Goal: Navigation & Orientation: Find specific page/section

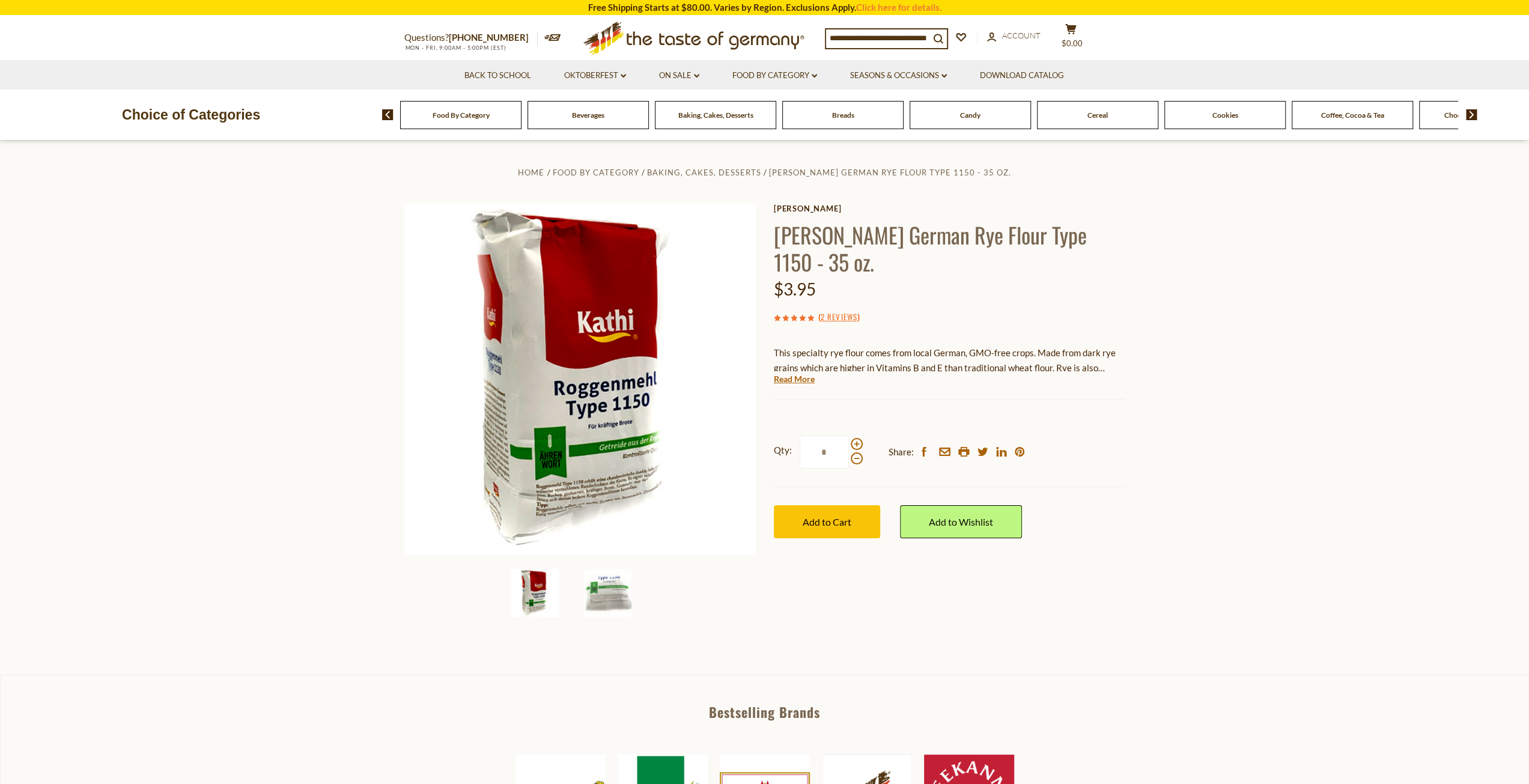
click at [840, 115] on span "Breads" at bounding box center [844, 115] width 22 height 9
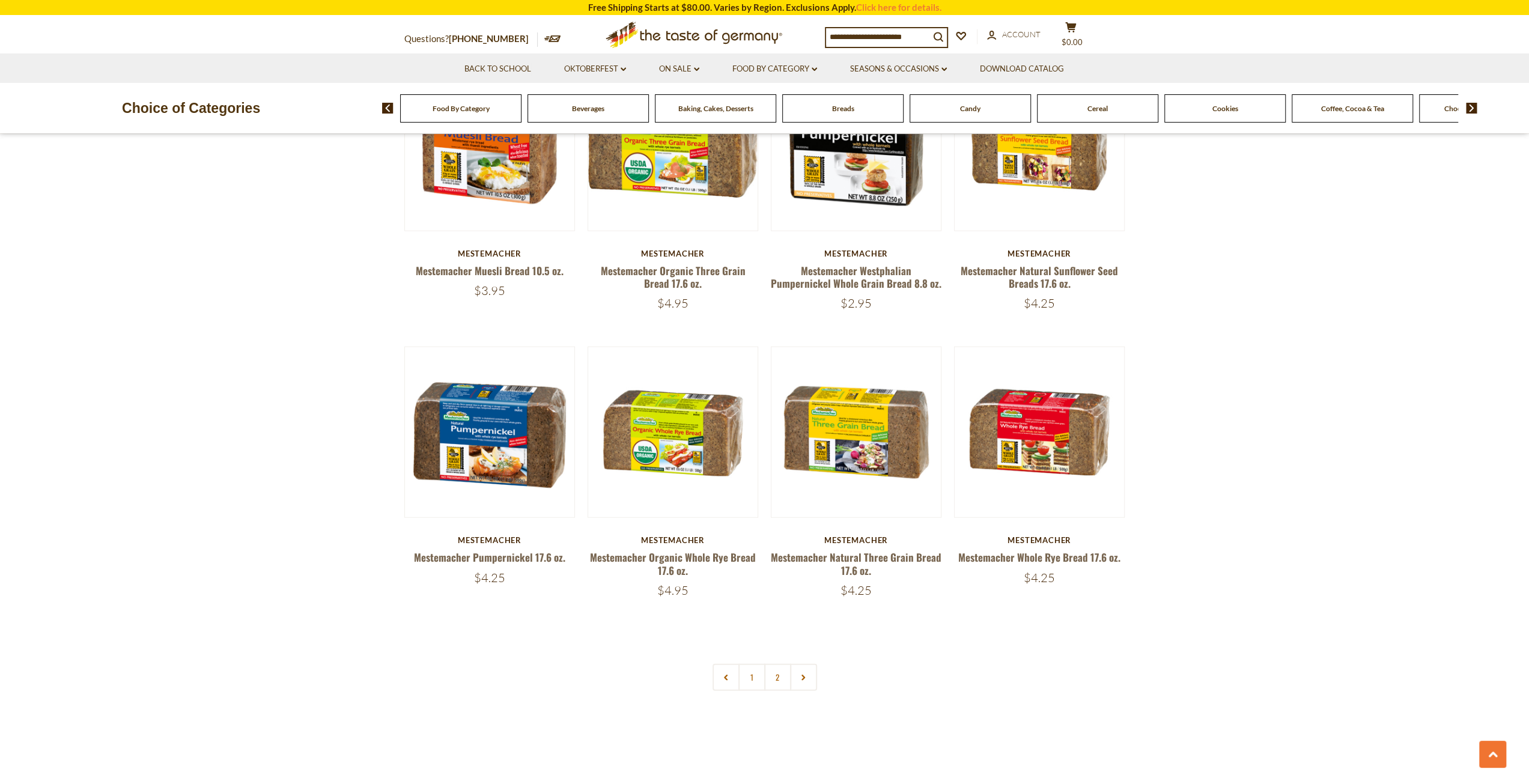
scroll to position [2724, 0]
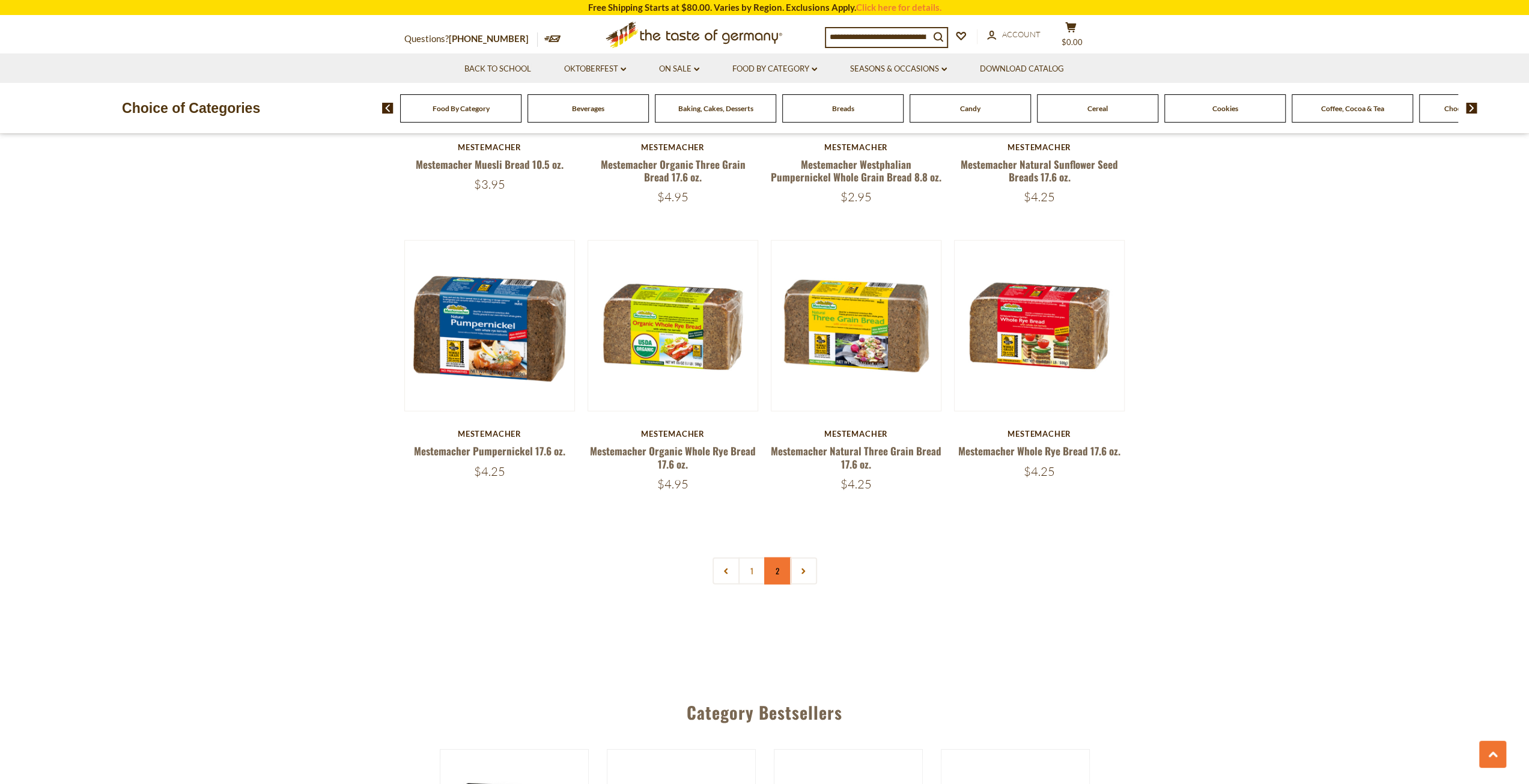
click at [776, 570] on link "2" at bounding box center [778, 571] width 27 height 27
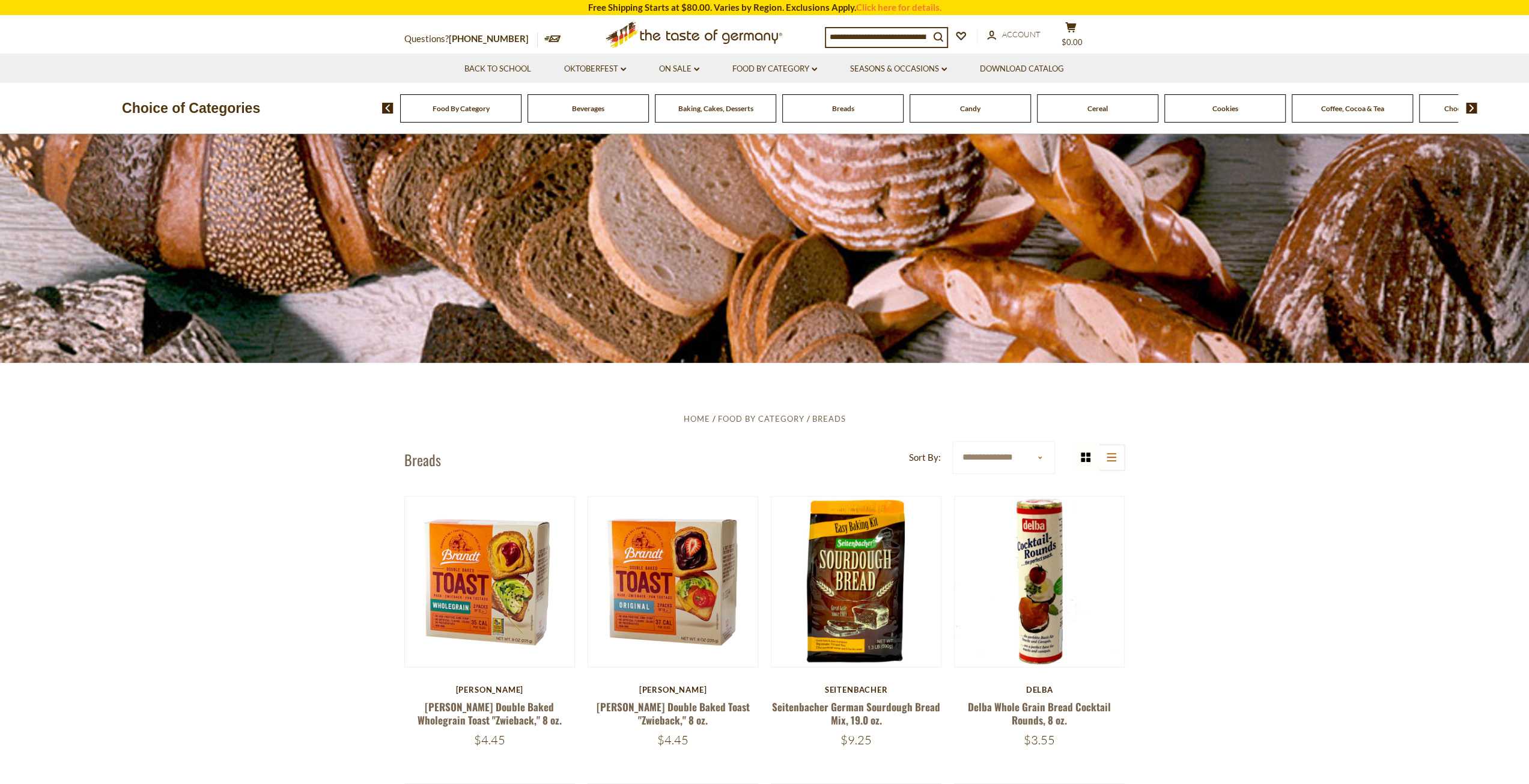
scroll to position [0, 0]
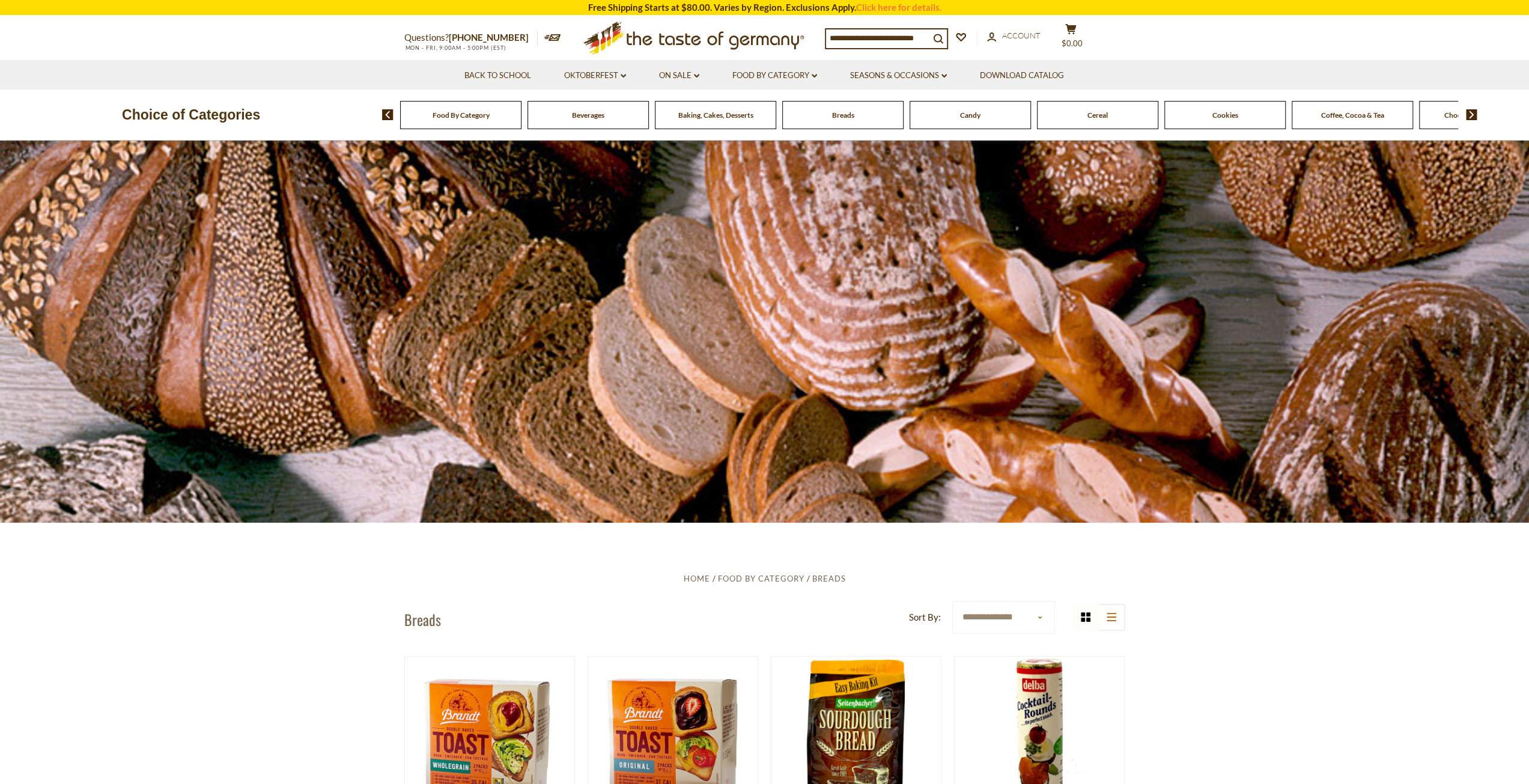
click at [703, 114] on span "Baking, Cakes, Desserts" at bounding box center [716, 115] width 75 height 9
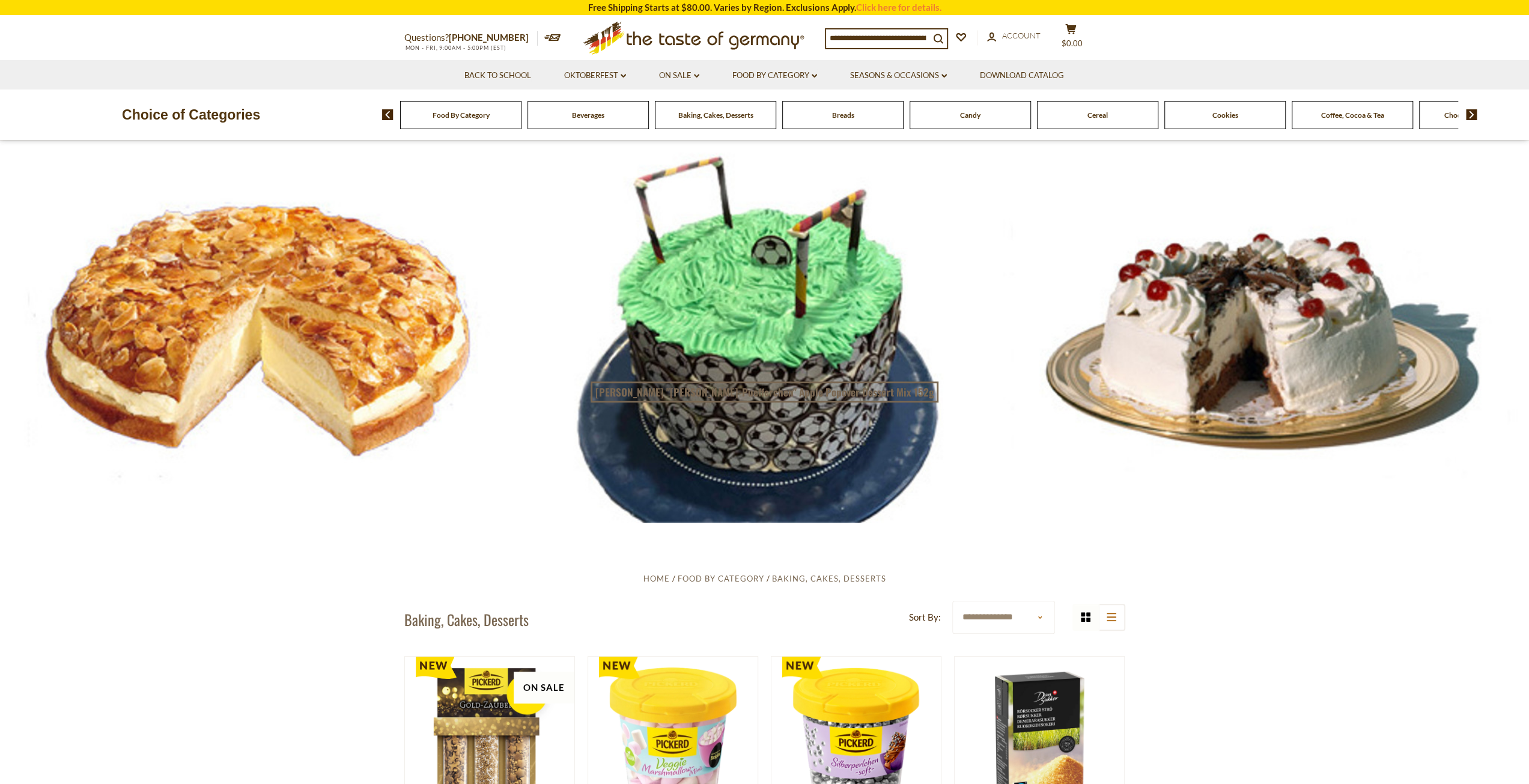
click at [261, 324] on div at bounding box center [764, 332] width 1529 height 382
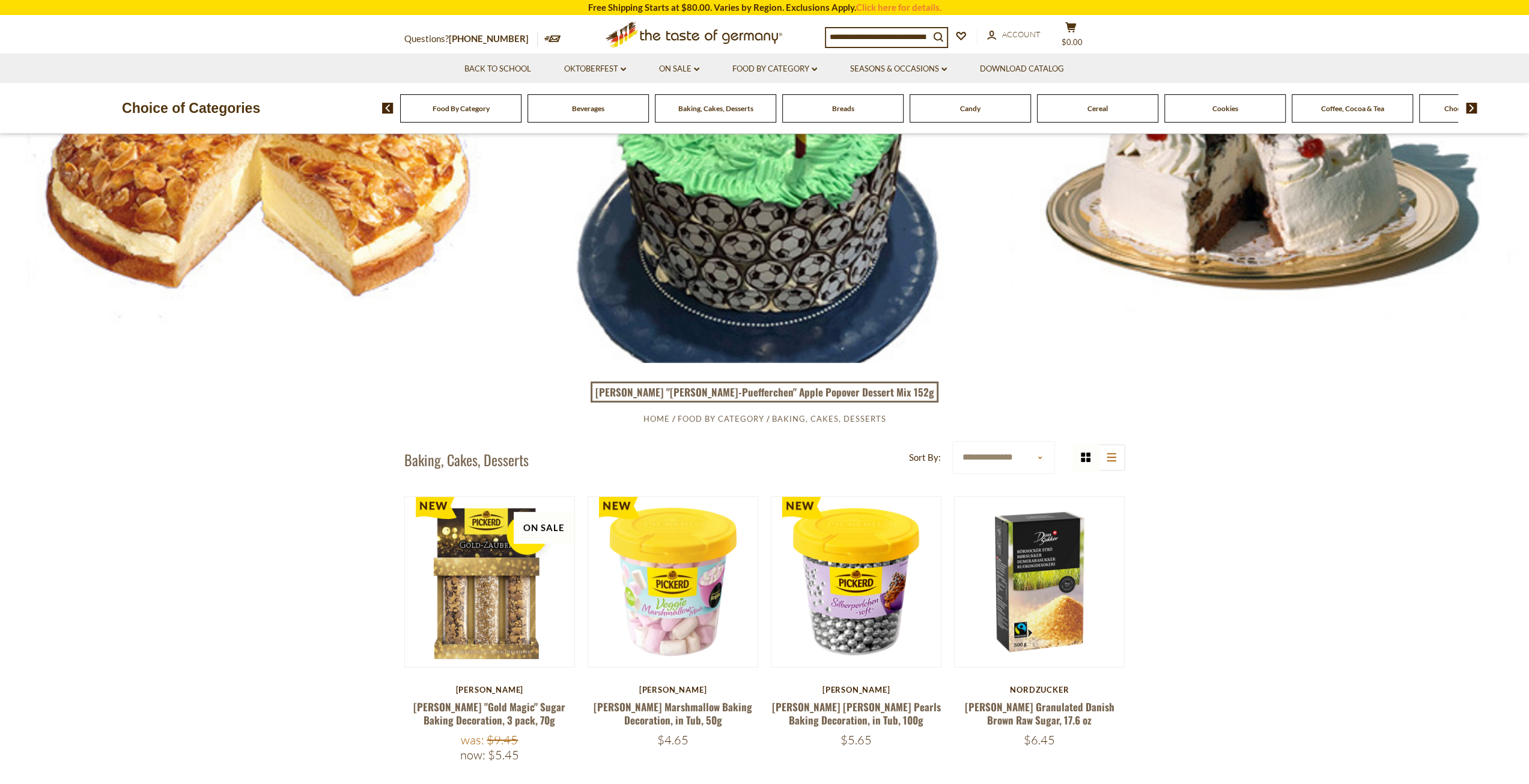
scroll to position [160, 0]
click at [825, 418] on span "Baking, Cakes, Desserts" at bounding box center [829, 418] width 114 height 9
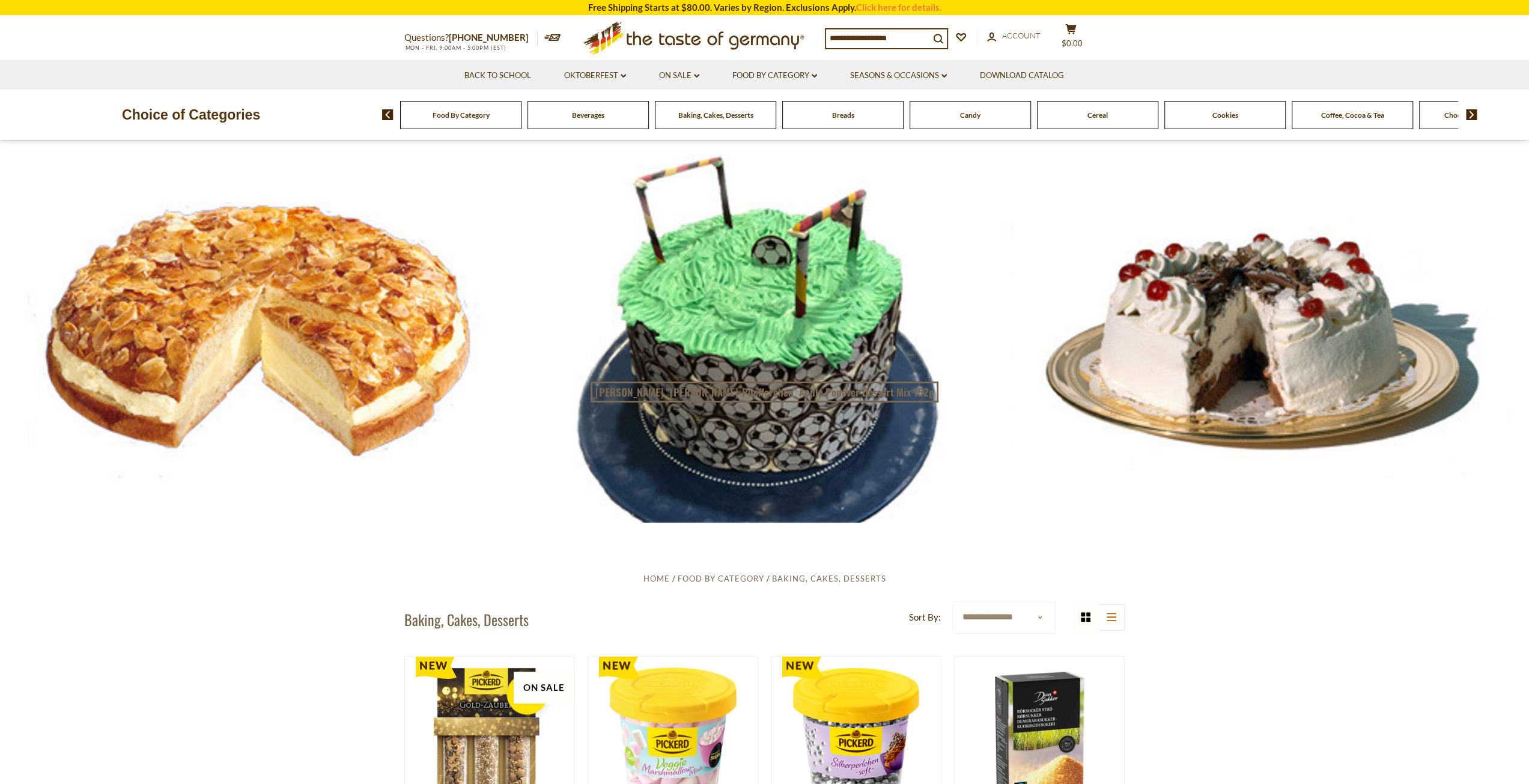
click at [836, 35] on input at bounding box center [878, 37] width 104 height 17
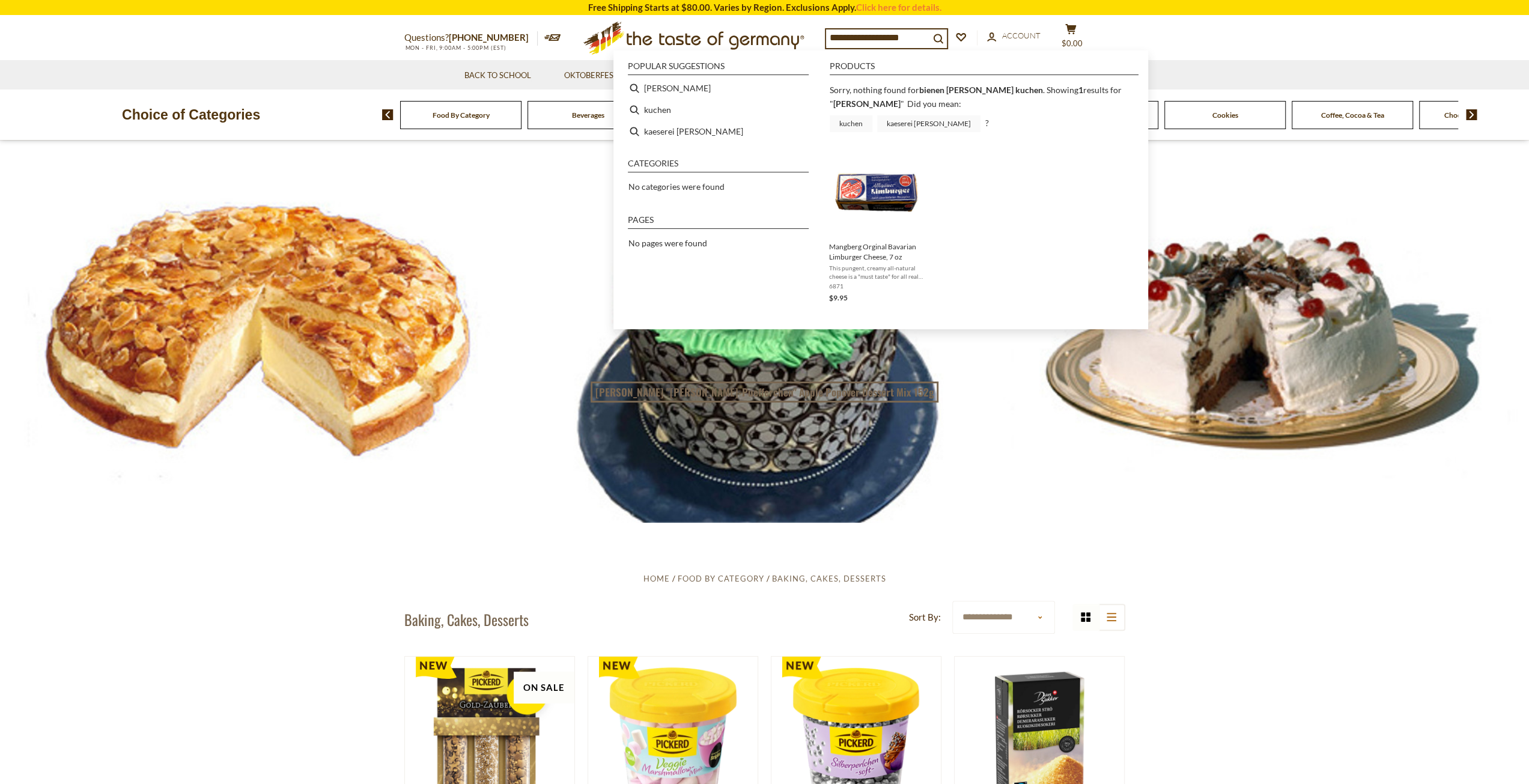
click at [1047, 65] on li "Products" at bounding box center [984, 68] width 309 height 13
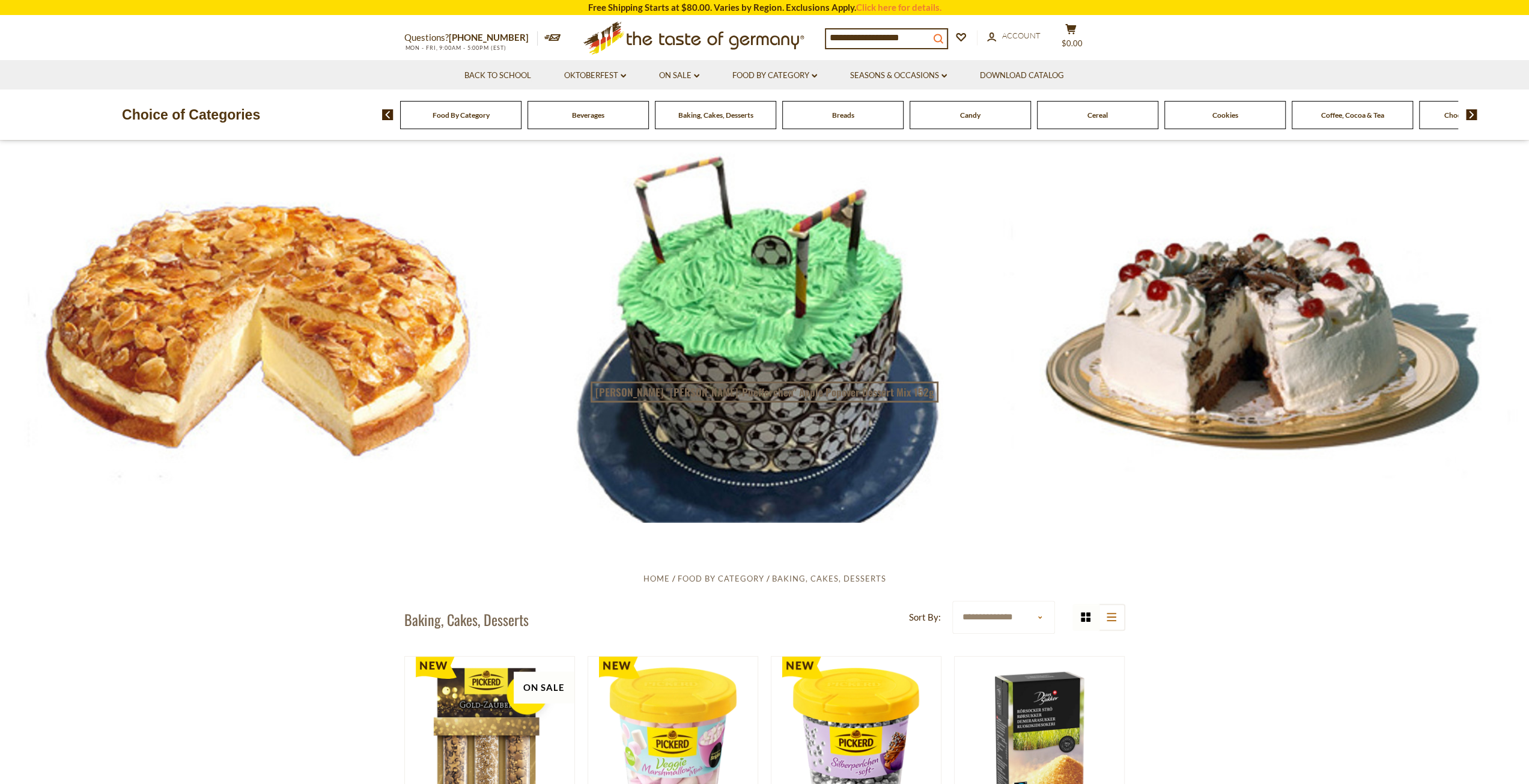
click at [943, 35] on icon "search_icon" at bounding box center [938, 38] width 10 height 10
type input "*****"
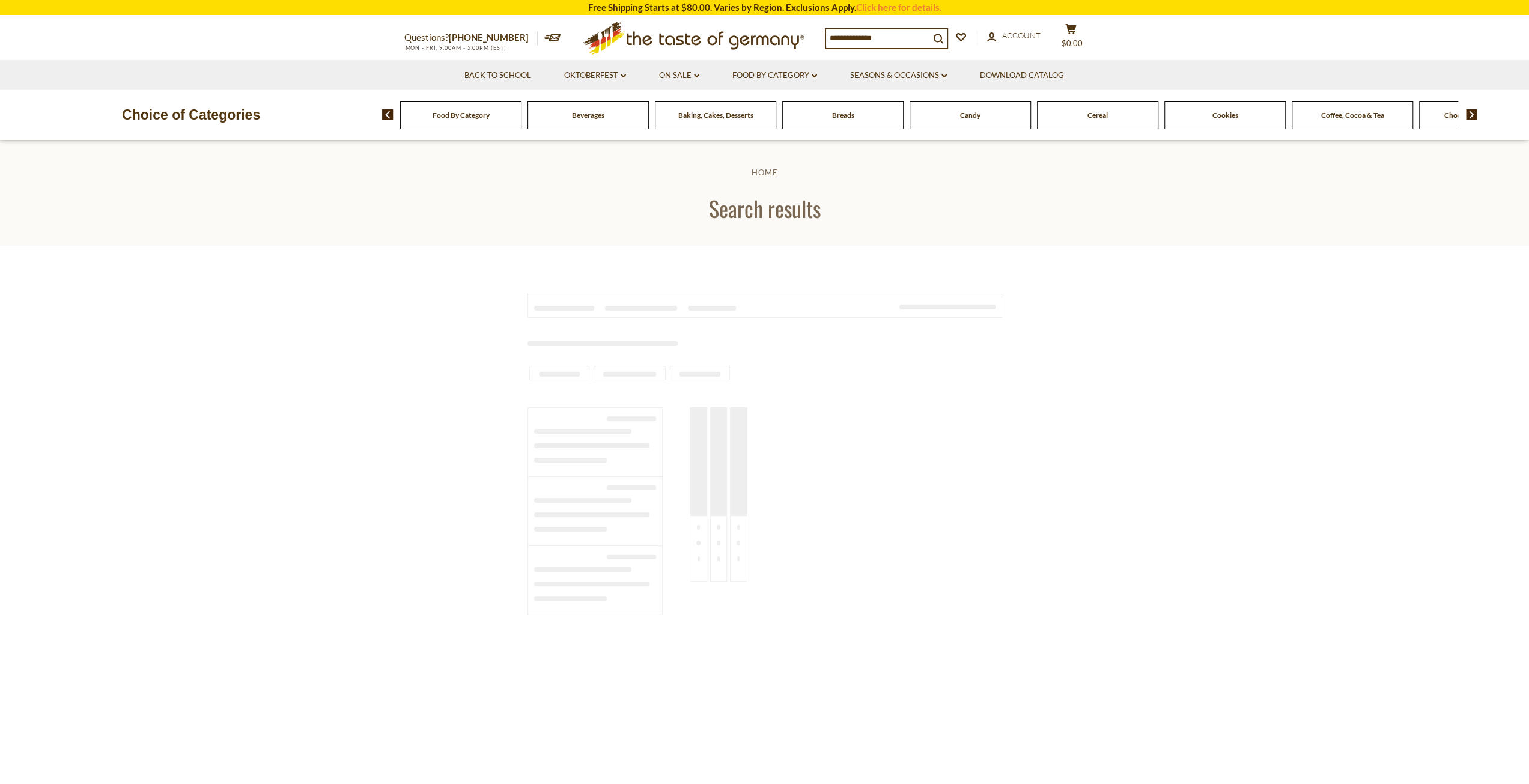
type input "*****"
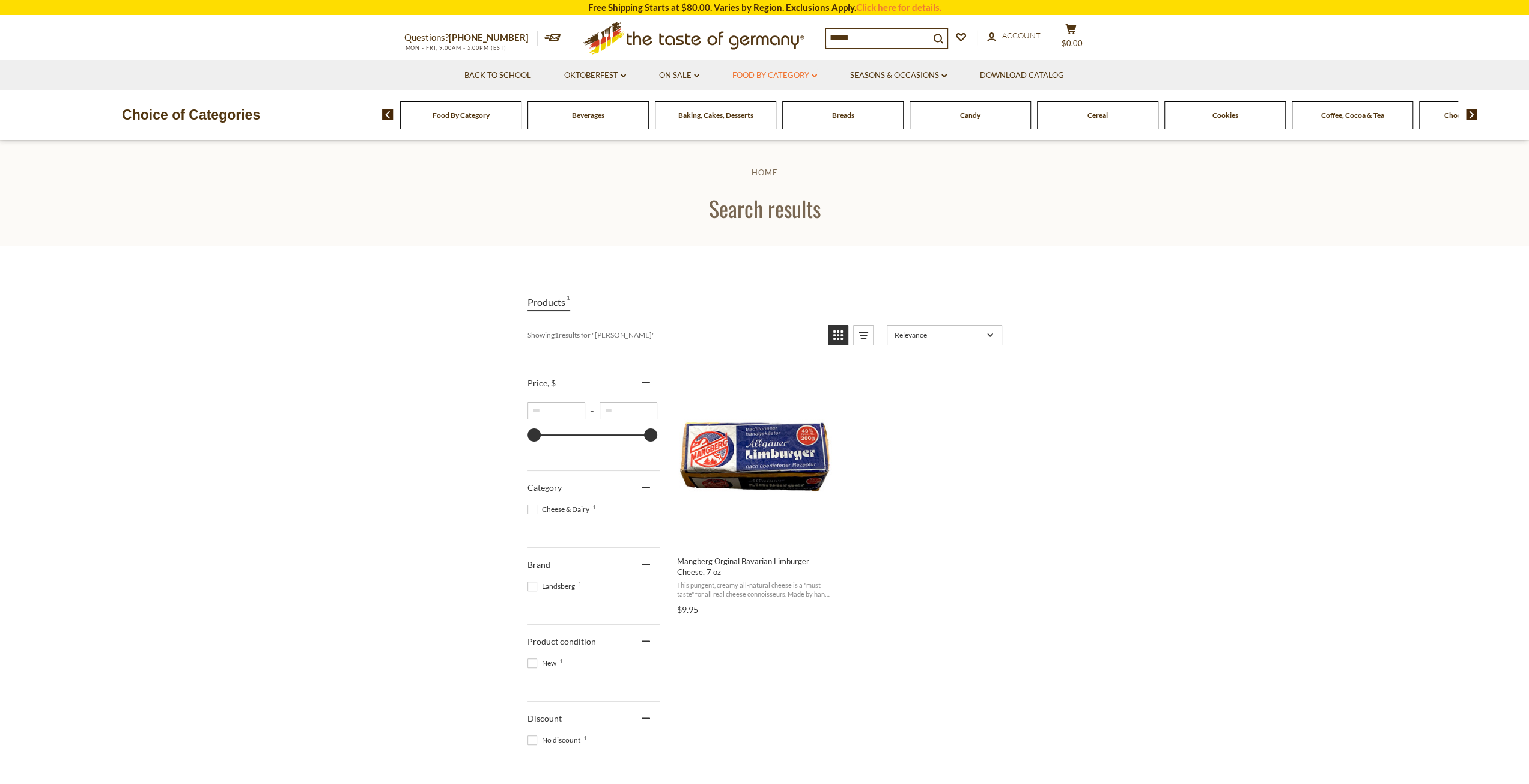
click at [817, 78] on link "Food By Category dropdown_arrow" at bounding box center [775, 75] width 85 height 13
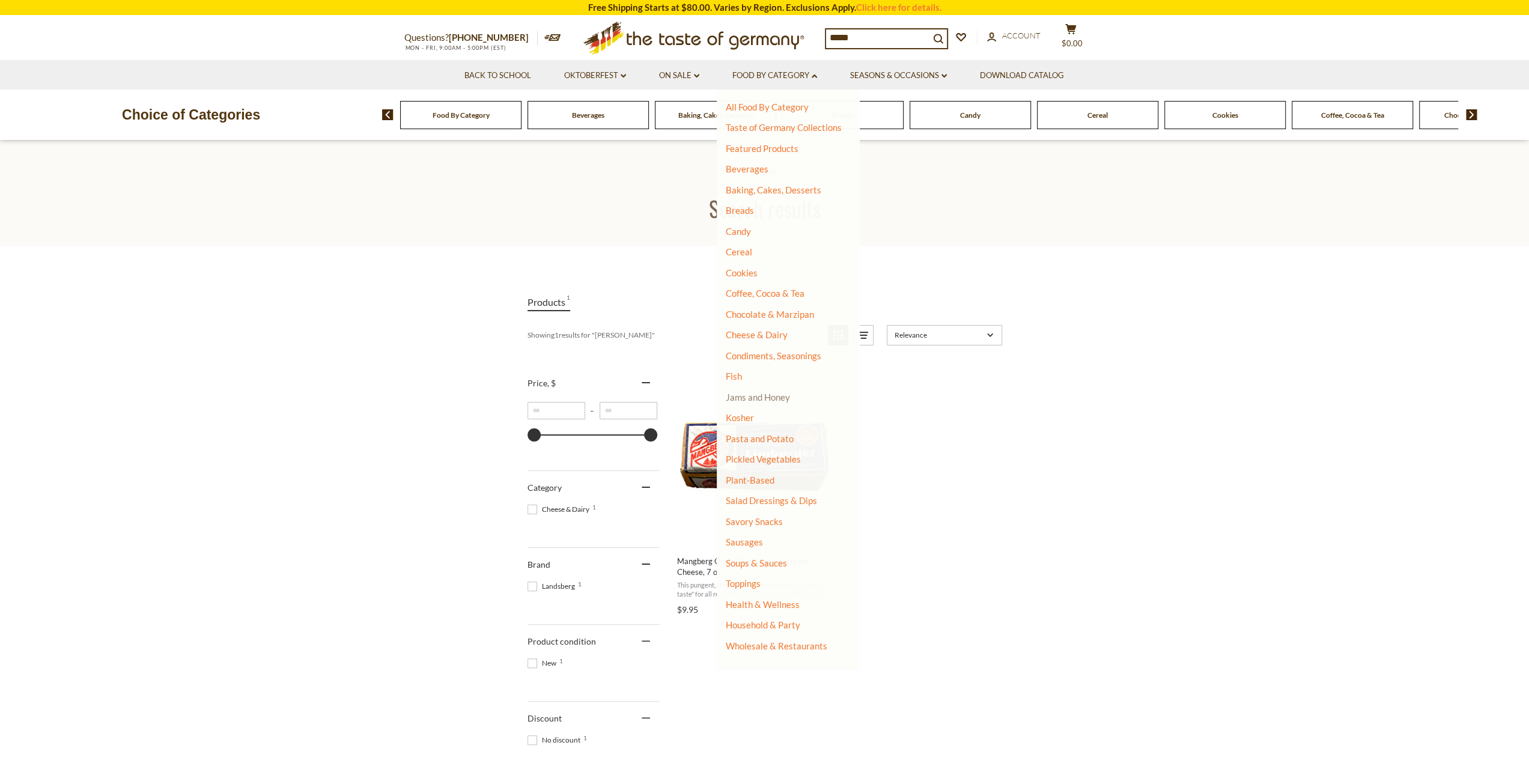
click at [751, 397] on link "Jams and Honey" at bounding box center [758, 397] width 65 height 11
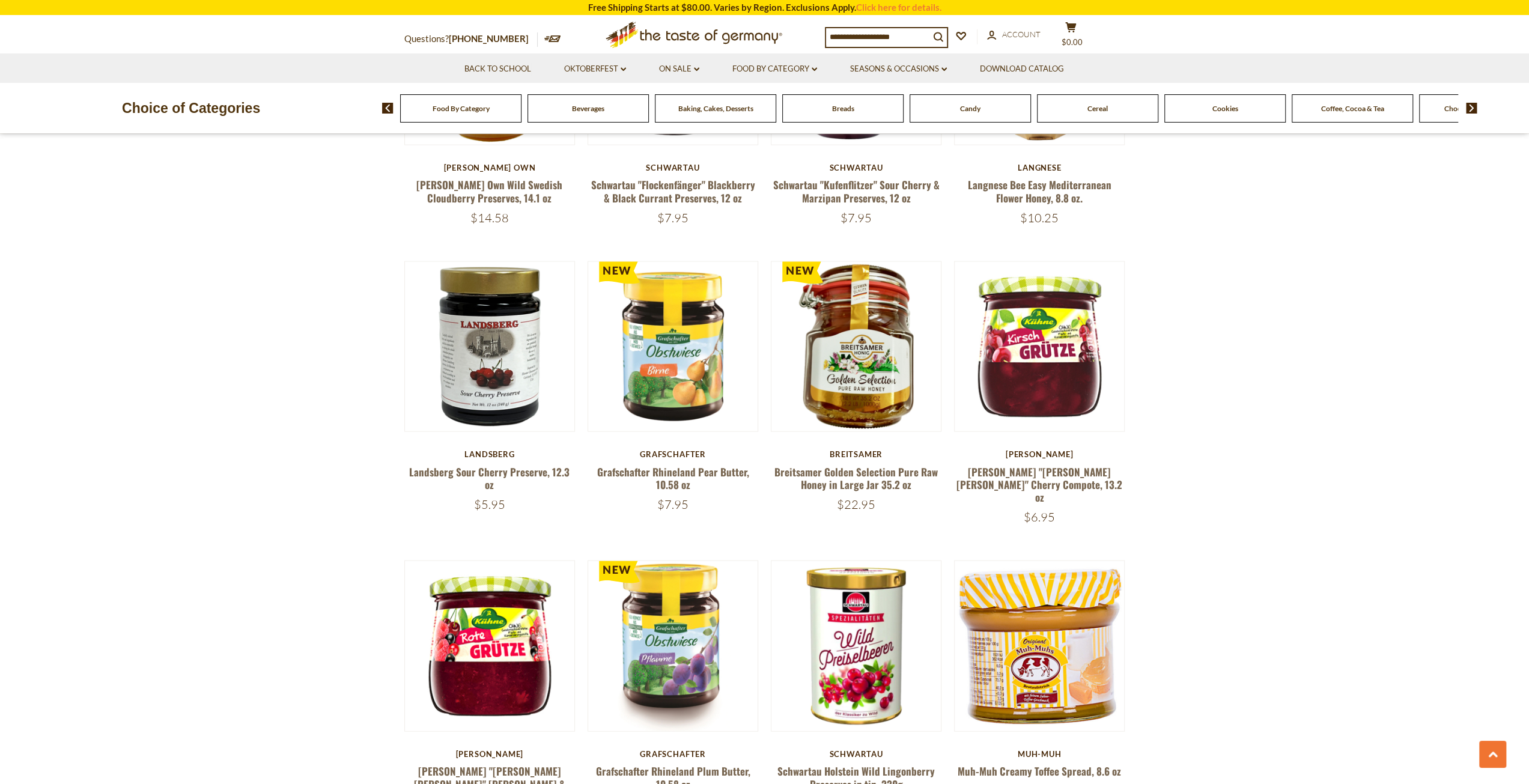
scroll to position [2563, 0]
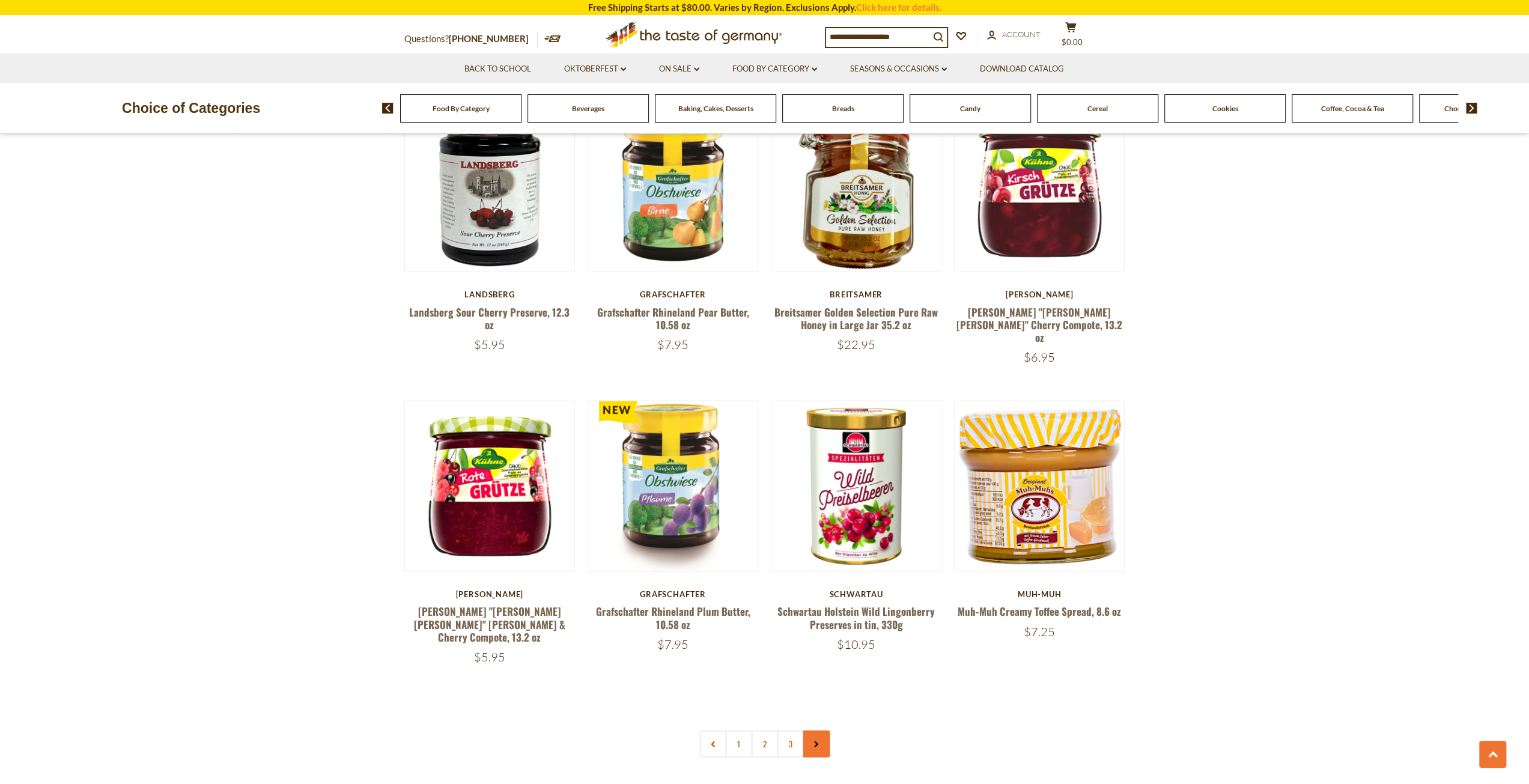
click at [816, 741] on use at bounding box center [816, 744] width 4 height 6
